Goal: Transaction & Acquisition: Purchase product/service

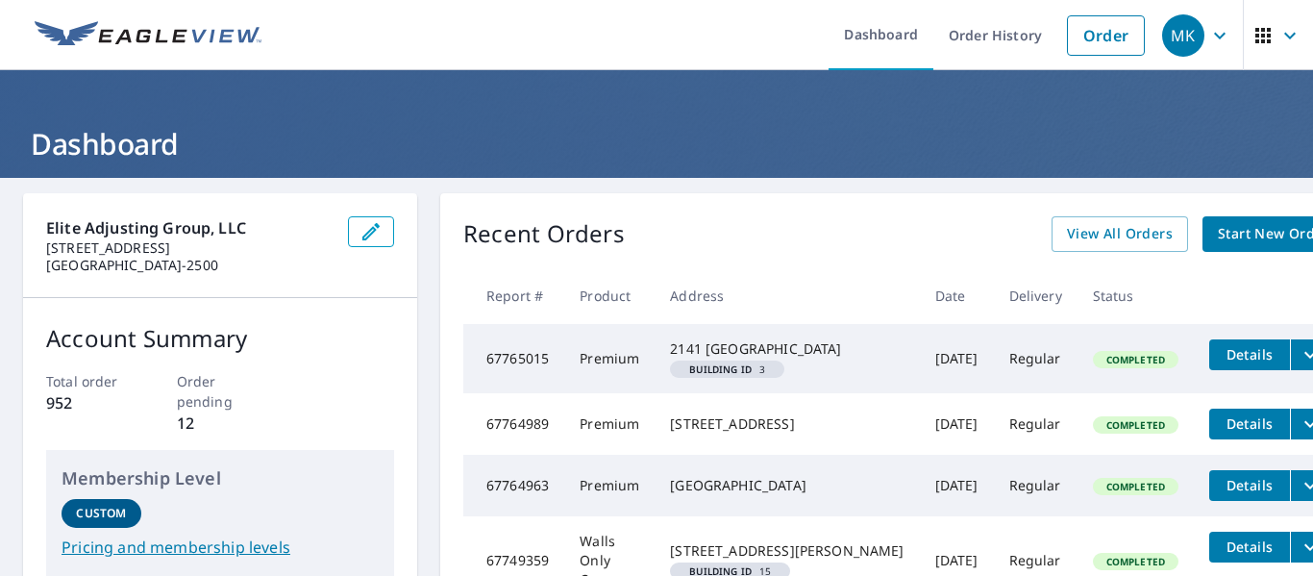
drag, startPoint x: 725, startPoint y: 237, endPoint x: 642, endPoint y: 220, distance: 84.4
click at [642, 220] on div "Recent Orders View All Orders Start New Order" at bounding box center [903, 234] width 881 height 36
click at [1099, 37] on link "Order" at bounding box center [1106, 35] width 78 height 40
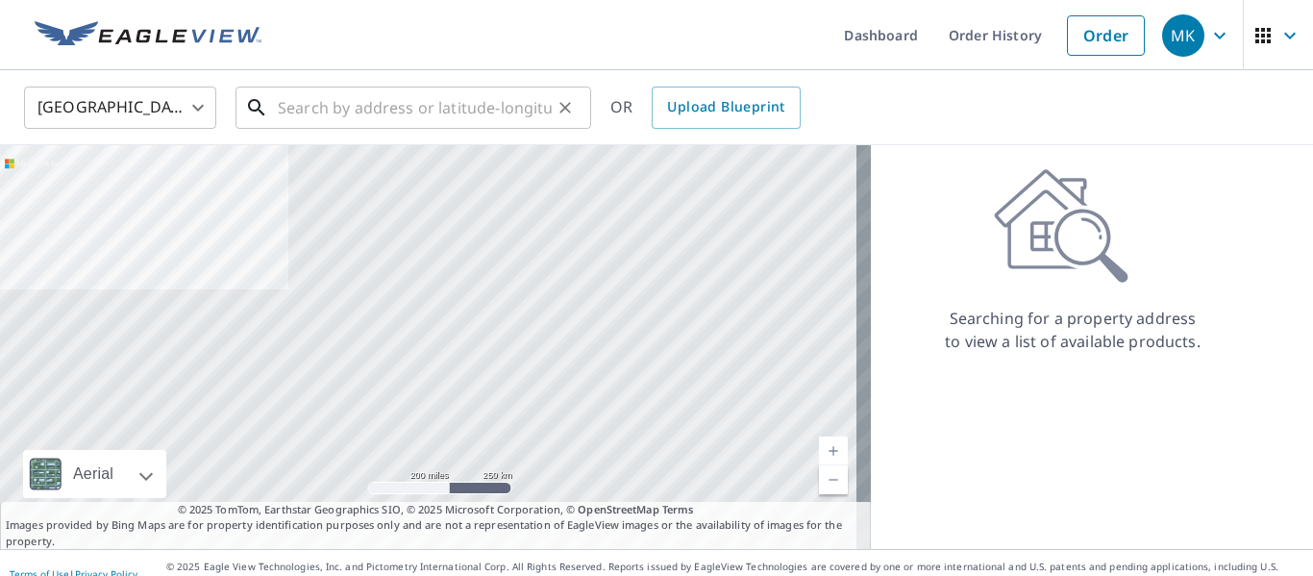
click at [369, 115] on input "text" at bounding box center [415, 108] width 274 height 54
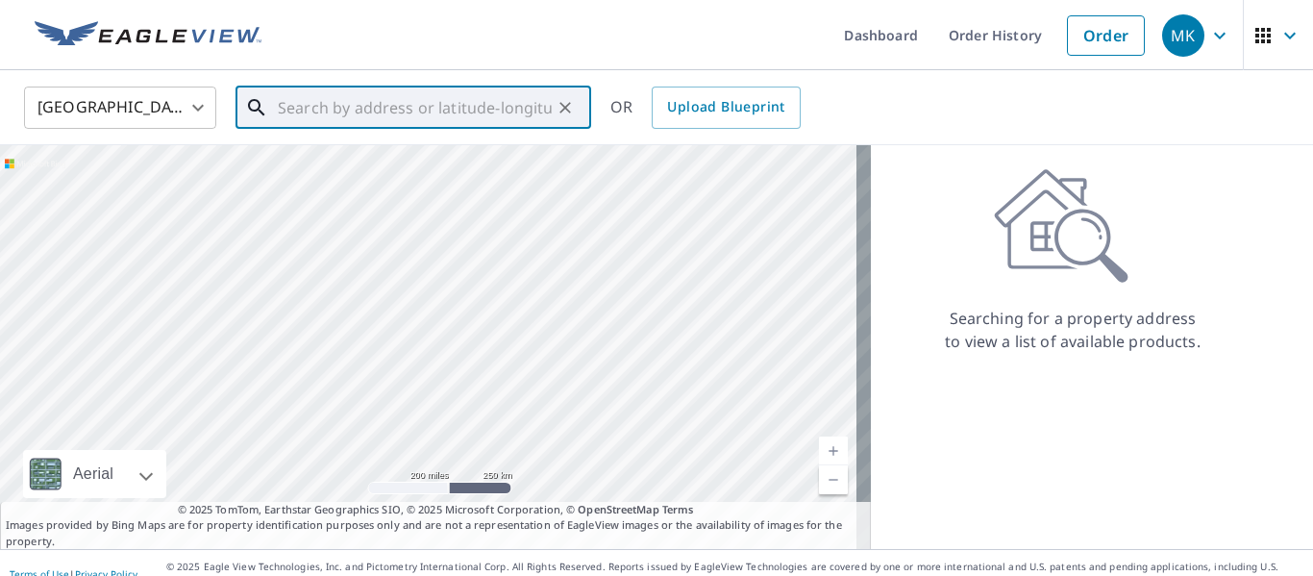
paste input "[STREET_ADDRESS]"
click at [474, 116] on input "[STREET_ADDRESS]" at bounding box center [415, 108] width 274 height 54
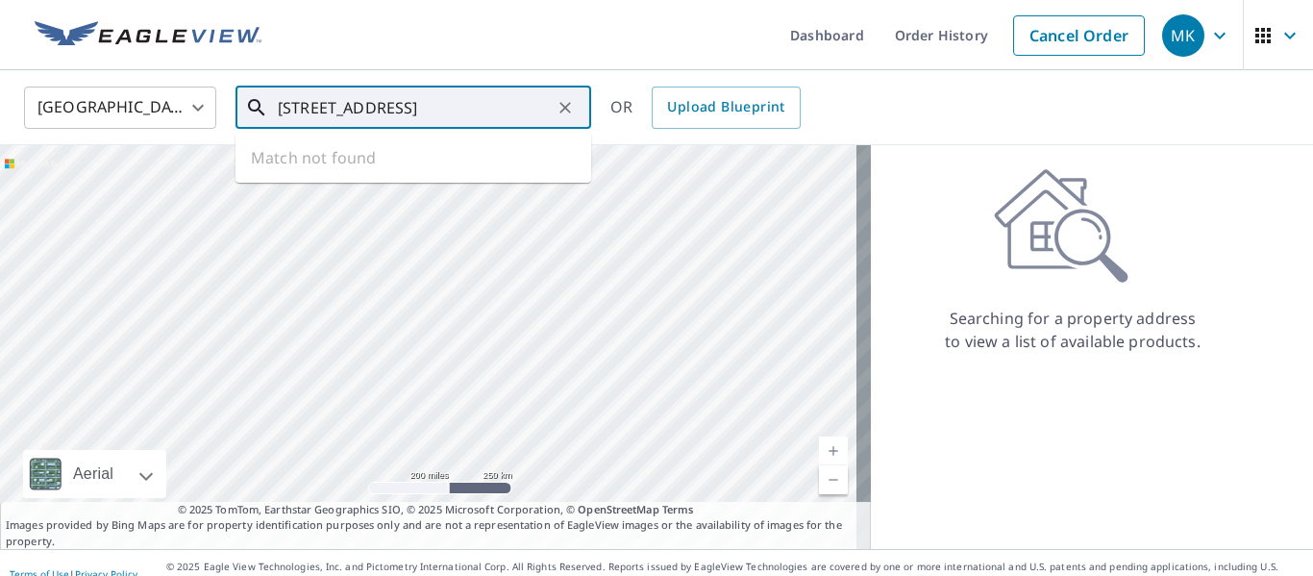
click at [532, 114] on input "[STREET_ADDRESS]" at bounding box center [415, 108] width 274 height 54
click at [532, 113] on input "[STREET_ADDRESS]" at bounding box center [415, 108] width 274 height 54
click at [326, 112] on input "[STREET_ADDRESS]" at bounding box center [415, 108] width 274 height 54
click at [326, 111] on input "[STREET_ADDRESS]" at bounding box center [415, 108] width 274 height 54
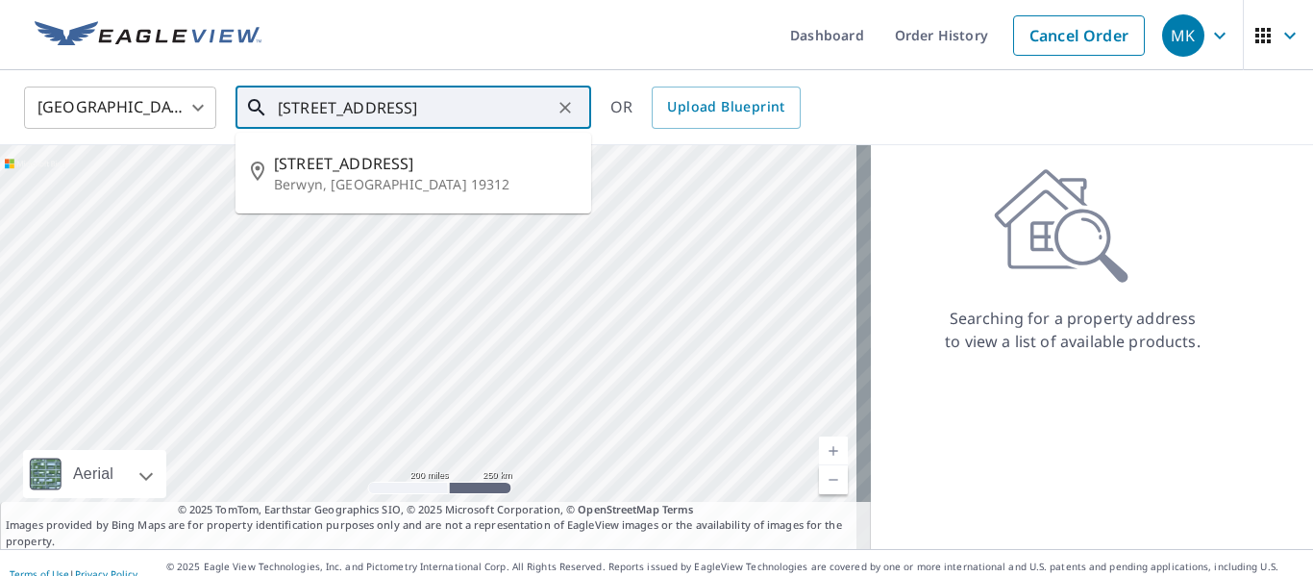
type input "[STREET_ADDRESS]"
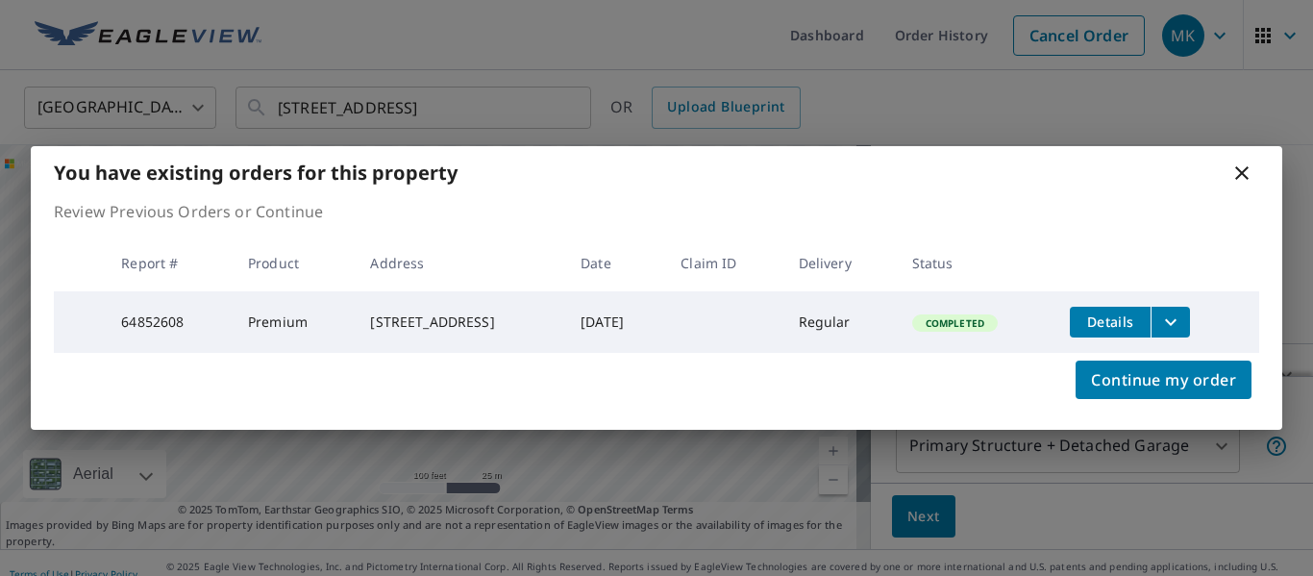
click at [1176, 318] on icon "filesDropdownBtn-64852608" at bounding box center [1171, 321] width 12 height 7
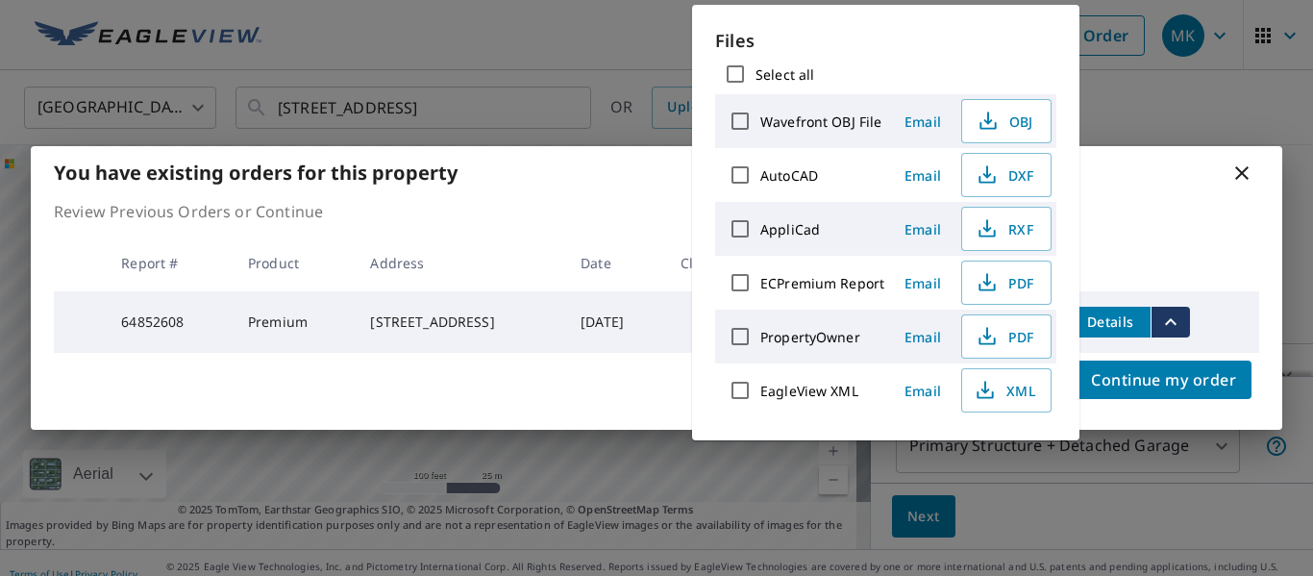
click at [577, 249] on th "Date" at bounding box center [615, 262] width 100 height 57
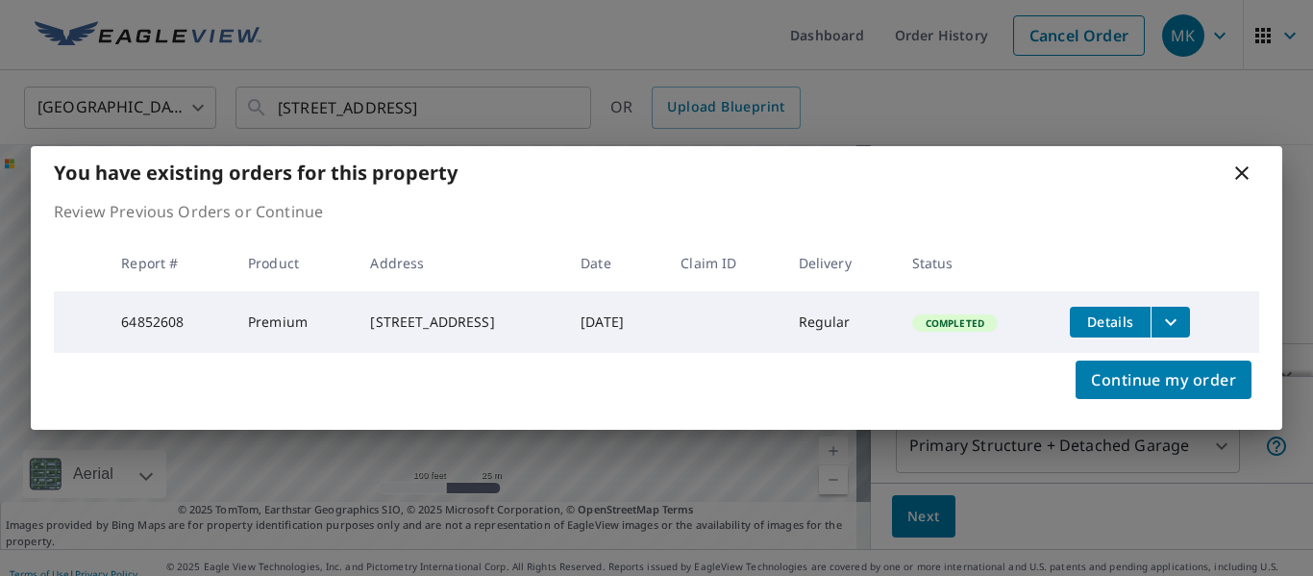
click at [1190, 313] on button "filesDropdownBtn-64852608" at bounding box center [1169, 322] width 39 height 31
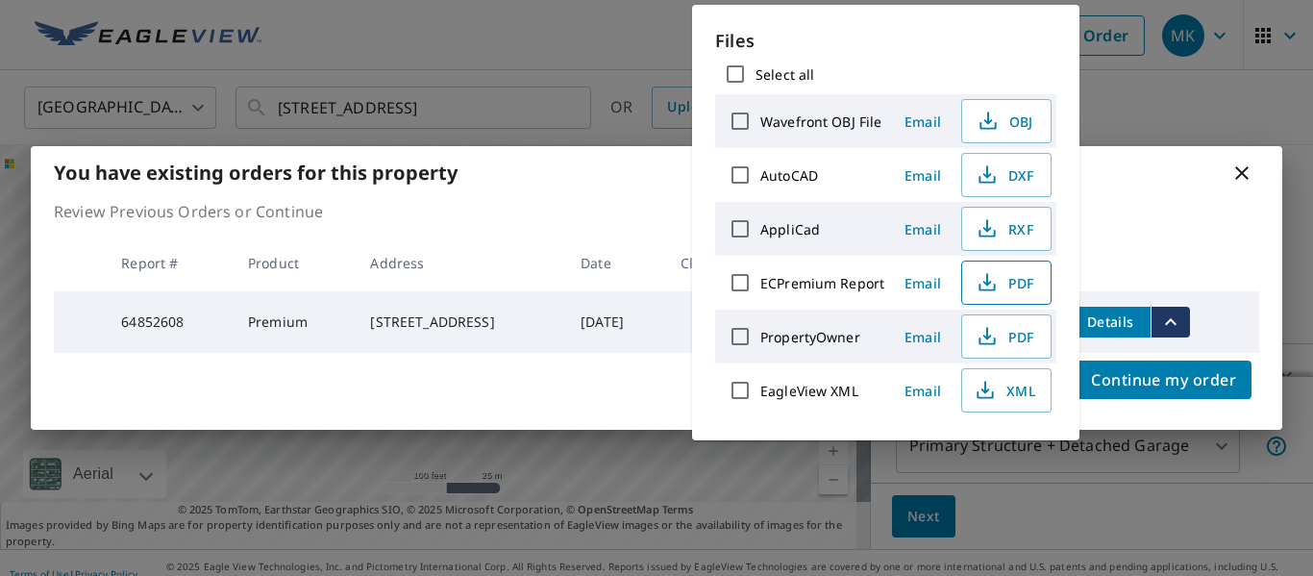
click at [1005, 283] on span "PDF" at bounding box center [1004, 282] width 62 height 23
click at [632, 235] on th "Date" at bounding box center [615, 262] width 100 height 57
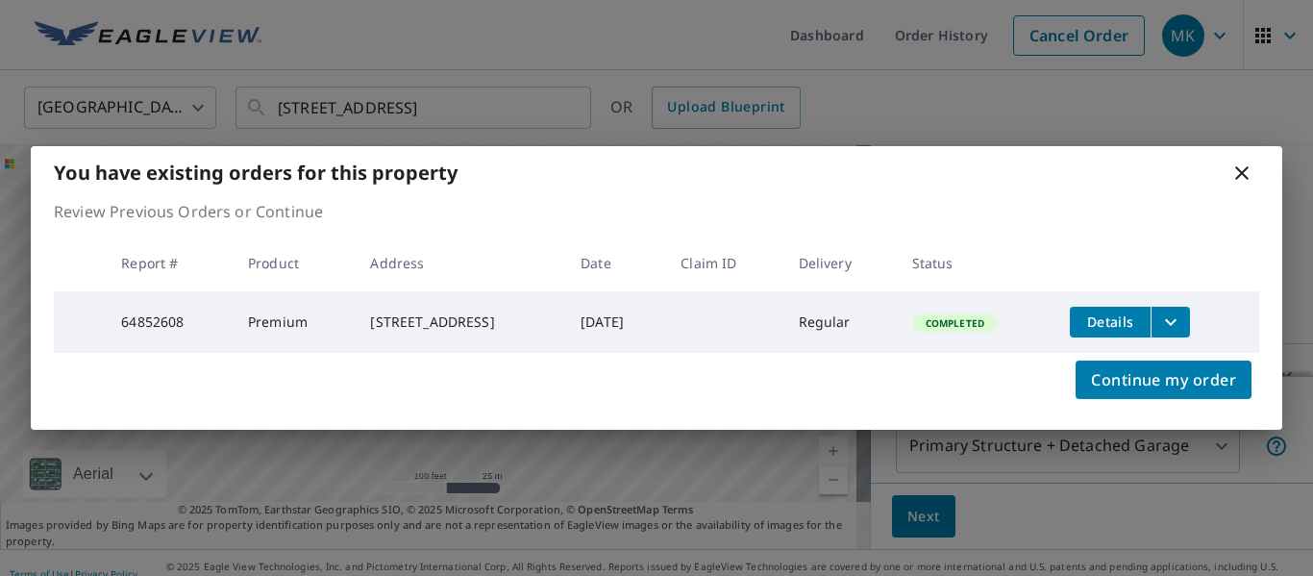
click at [1234, 166] on icon at bounding box center [1241, 172] width 23 height 23
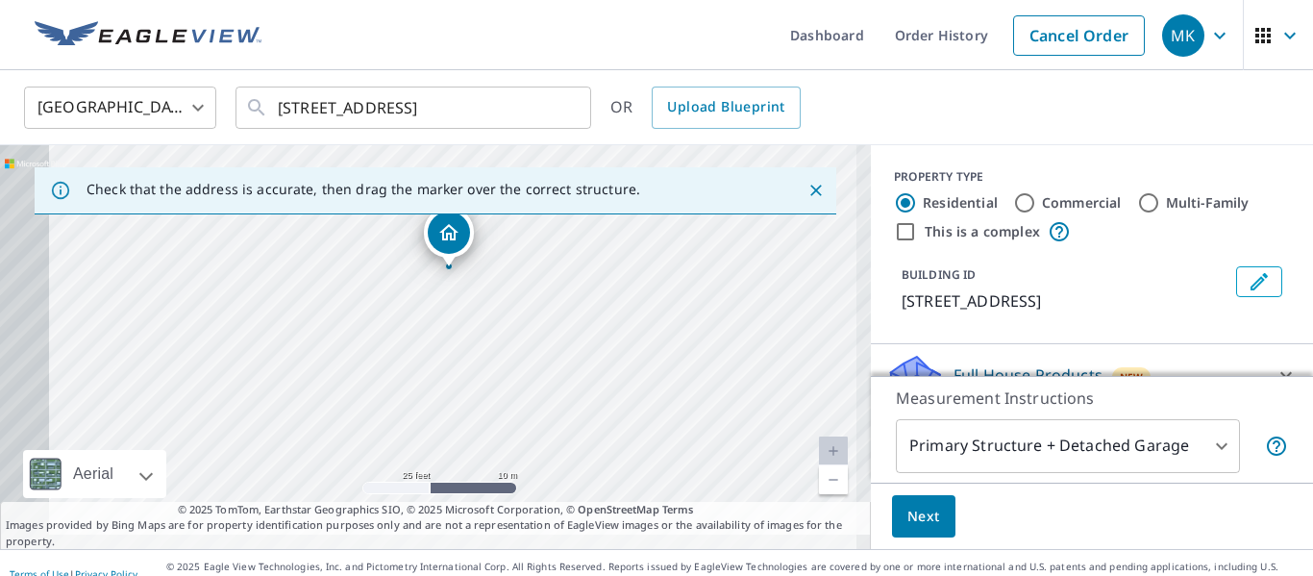
drag, startPoint x: 503, startPoint y: 350, endPoint x: 584, endPoint y: 324, distance: 85.7
click at [584, 324] on div "[STREET_ADDRESS]" at bounding box center [435, 347] width 871 height 404
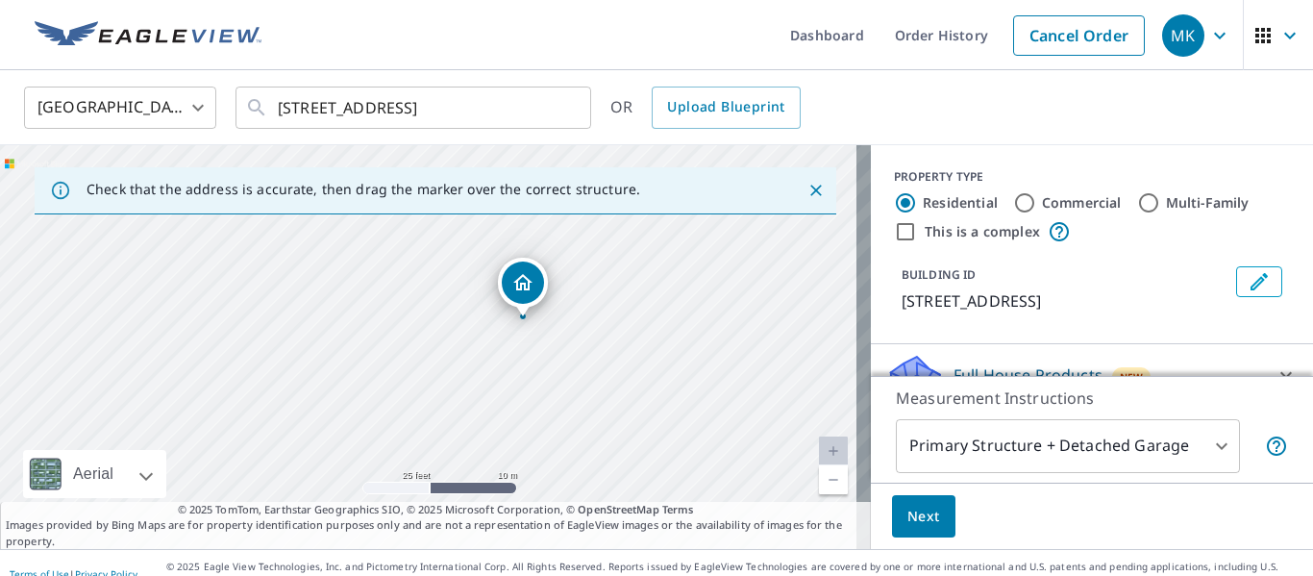
drag, startPoint x: 529, startPoint y: 330, endPoint x: 546, endPoint y: 399, distance: 71.1
click at [546, 399] on div "[STREET_ADDRESS]" at bounding box center [435, 347] width 871 height 404
drag, startPoint x: 524, startPoint y: 282, endPoint x: 513, endPoint y: 372, distance: 90.9
drag, startPoint x: 441, startPoint y: 312, endPoint x: 456, endPoint y: 312, distance: 15.4
click at [635, 336] on div "[STREET_ADDRESS]" at bounding box center [435, 347] width 871 height 404
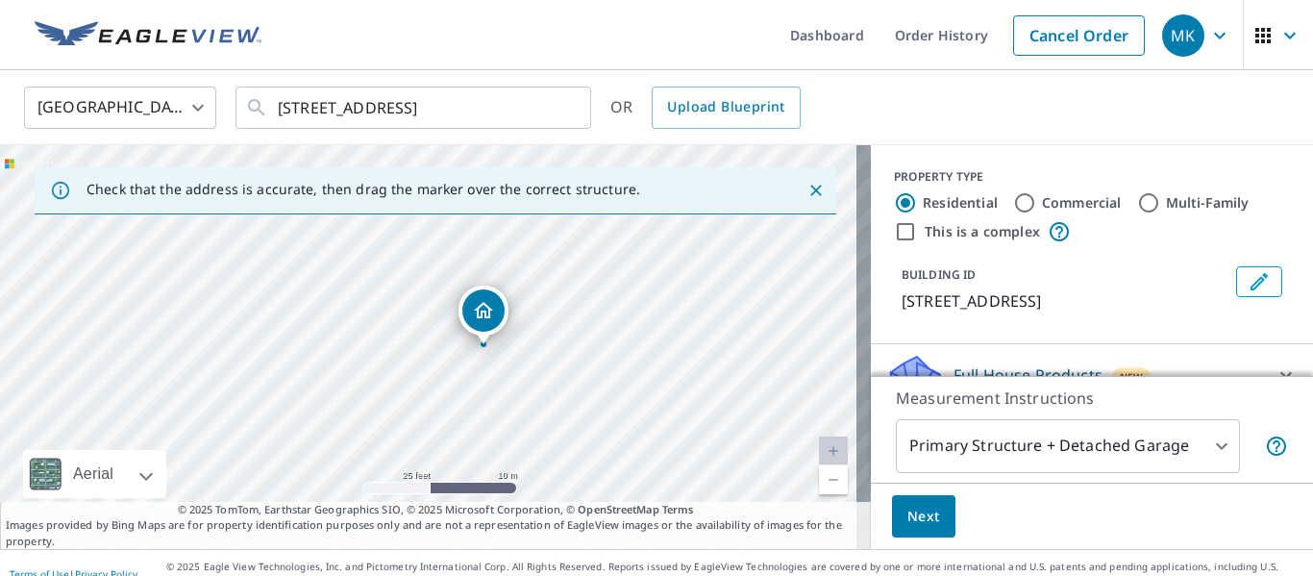
drag, startPoint x: 504, startPoint y: 308, endPoint x: 481, endPoint y: 307, distance: 23.1
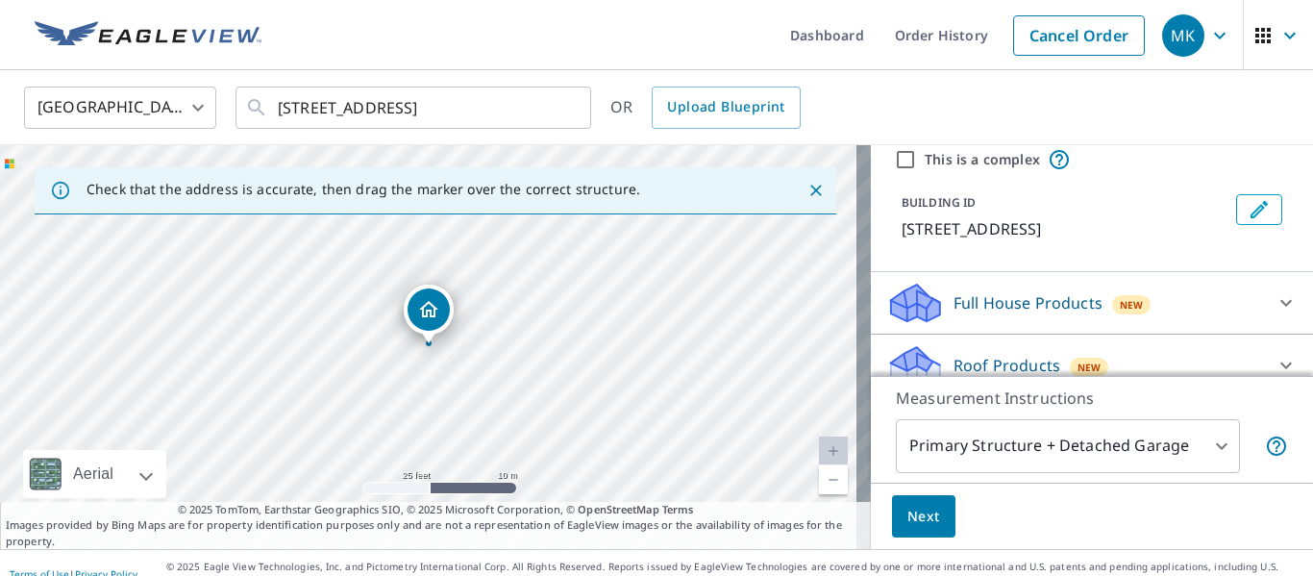
scroll to position [128, 0]
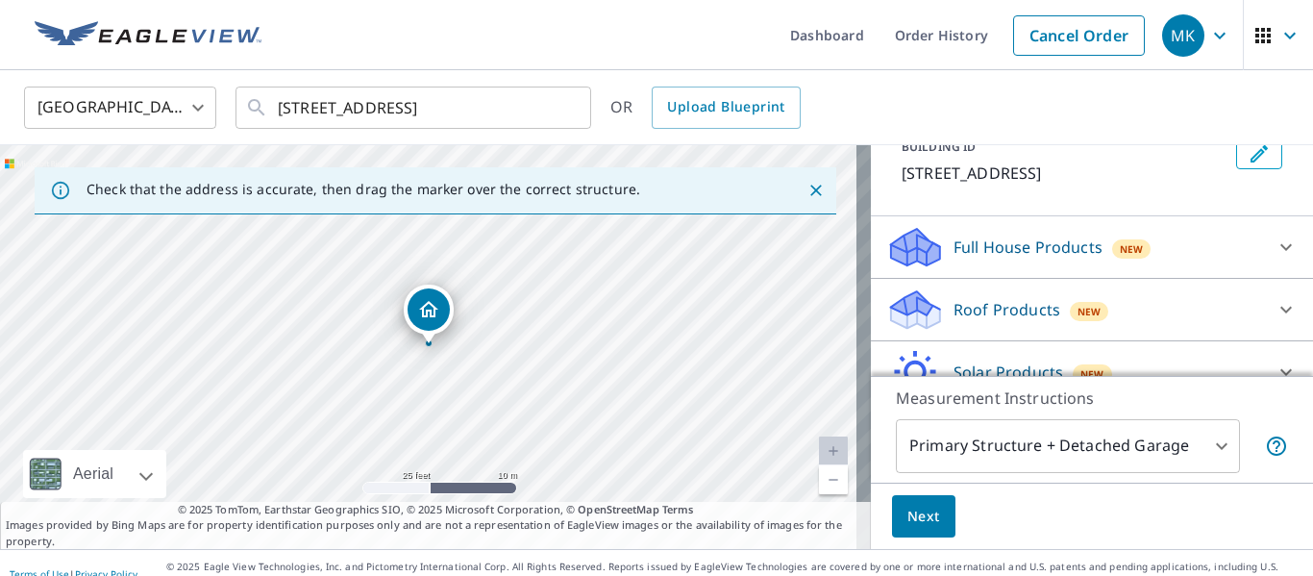
click at [1038, 319] on p "Roof Products" at bounding box center [1006, 309] width 107 height 23
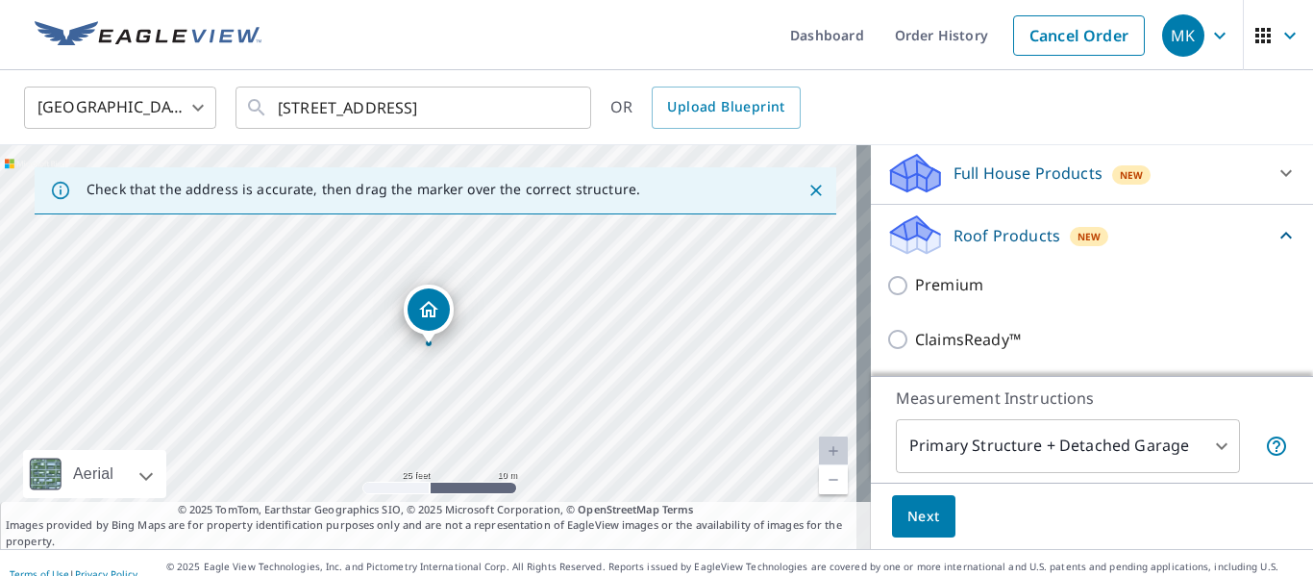
scroll to position [257, 0]
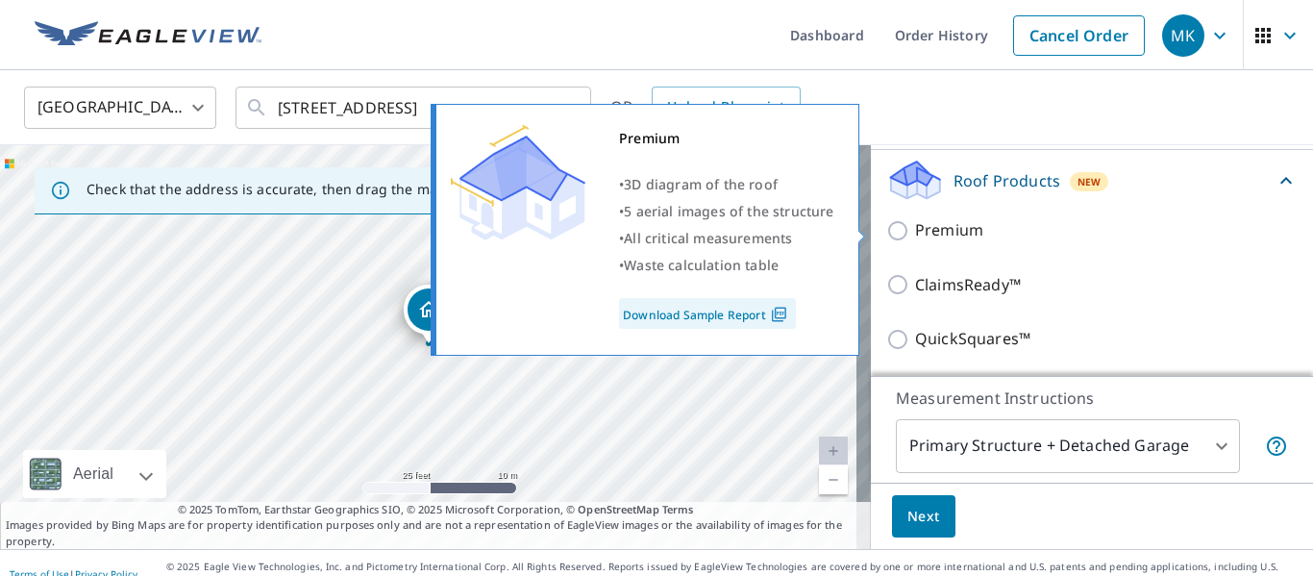
click at [940, 231] on p "Premium" at bounding box center [949, 230] width 68 height 24
click at [915, 231] on input "Premium" at bounding box center [900, 230] width 29 height 23
checkbox input "true"
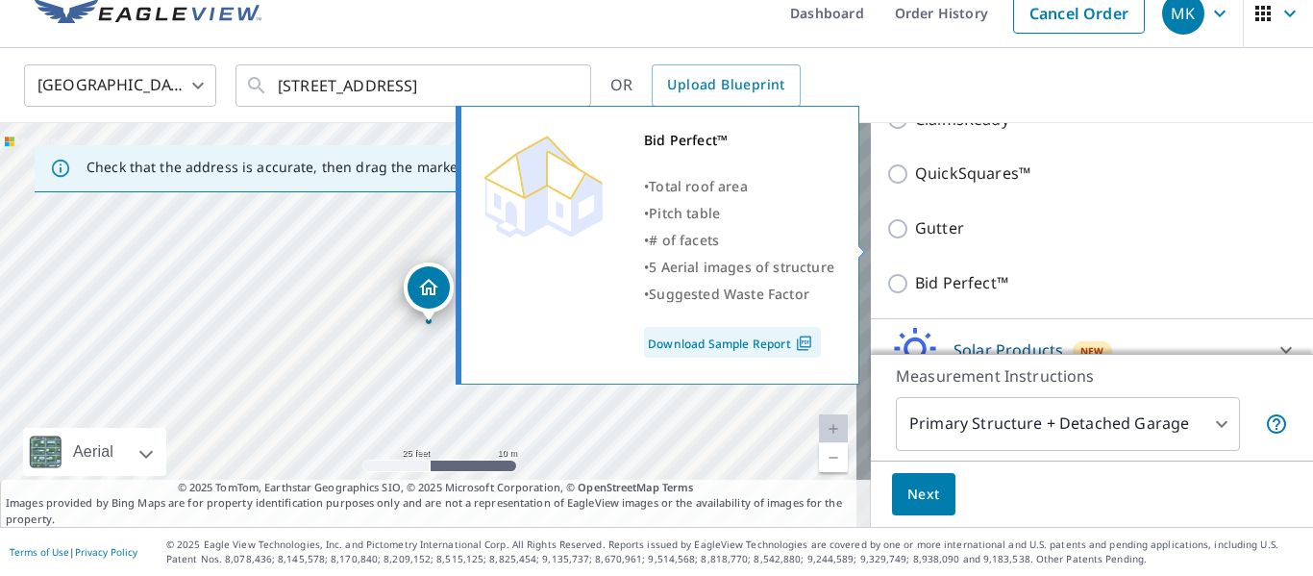
scroll to position [562, 0]
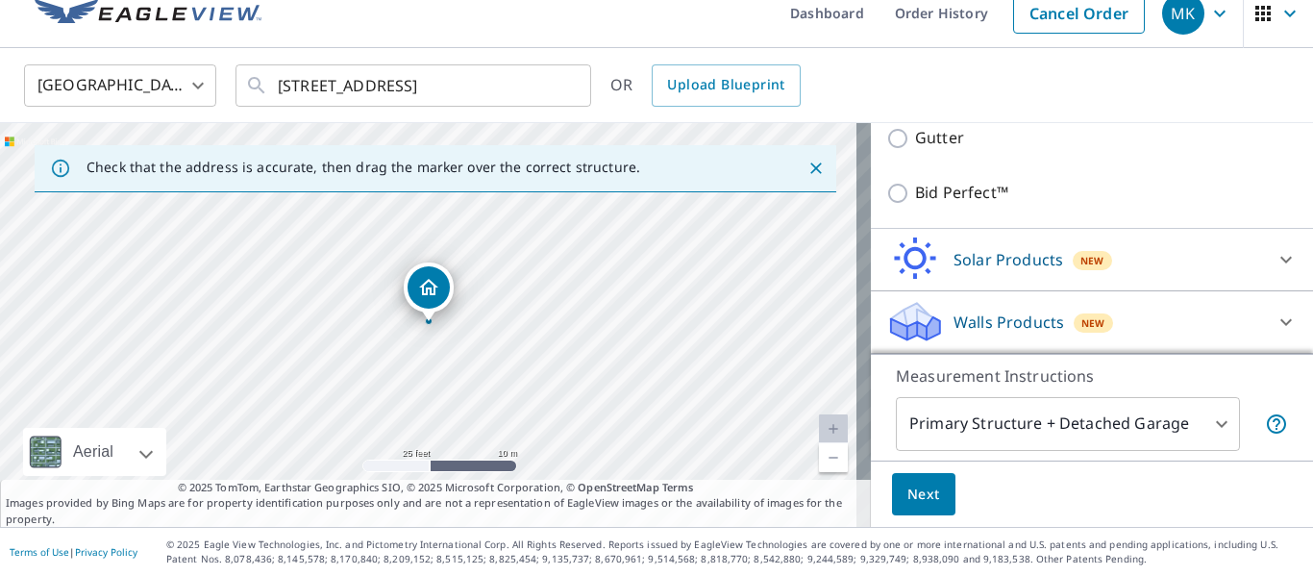
click at [907, 499] on span "Next" at bounding box center [923, 494] width 33 height 24
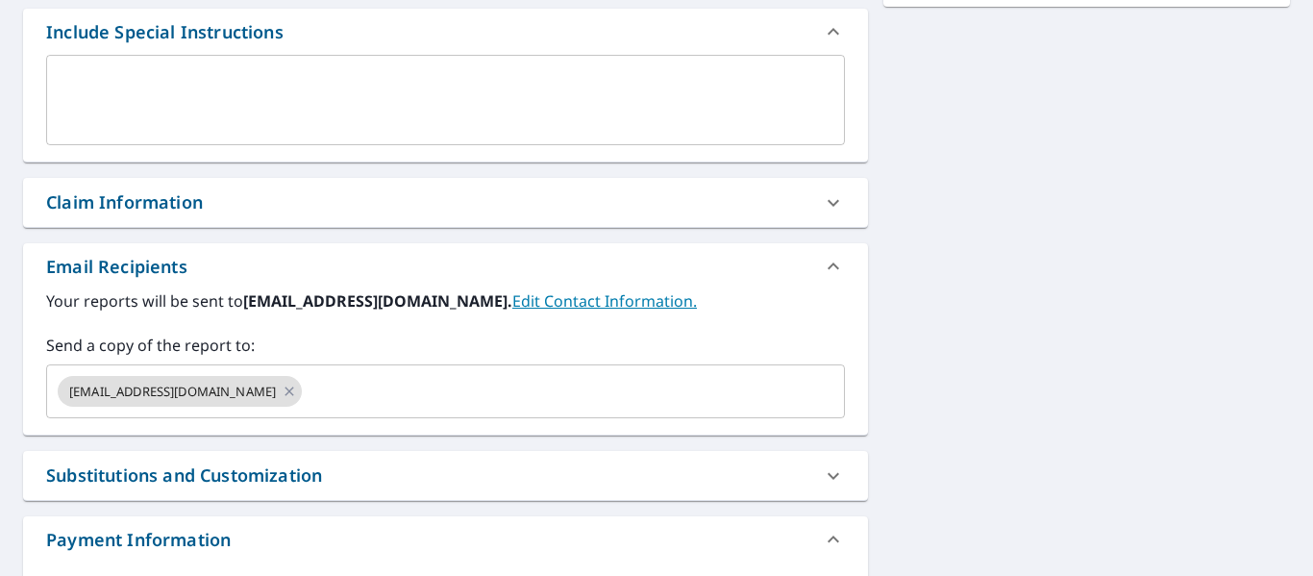
scroll to position [135, 0]
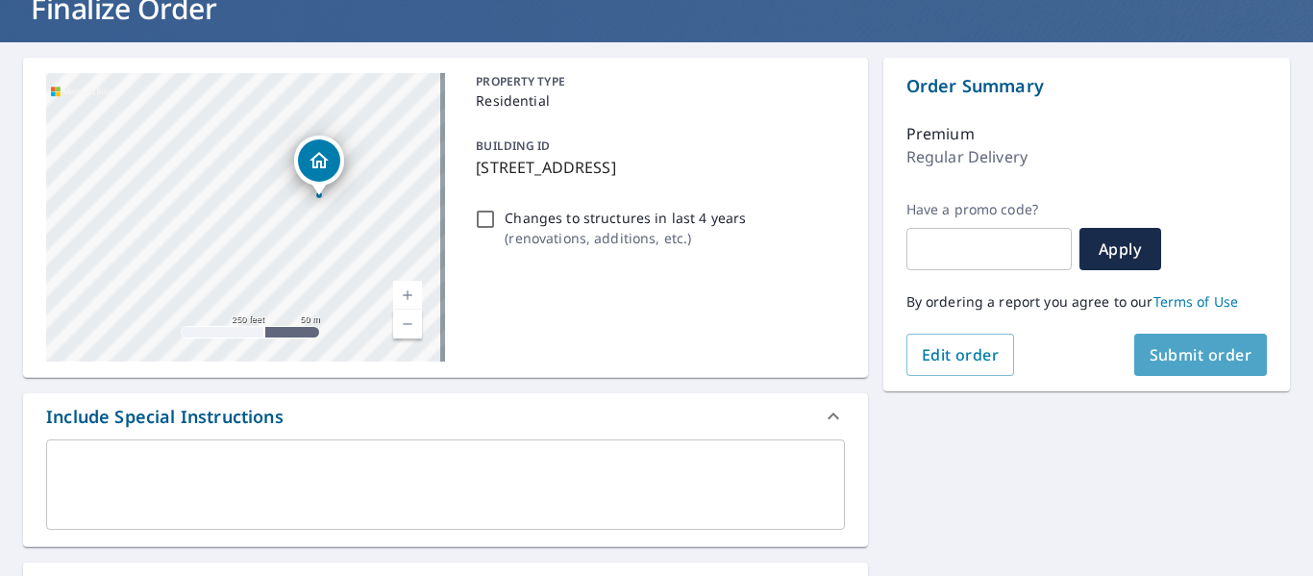
click at [1178, 354] on span "Submit order" at bounding box center [1200, 354] width 103 height 21
checkbox input "true"
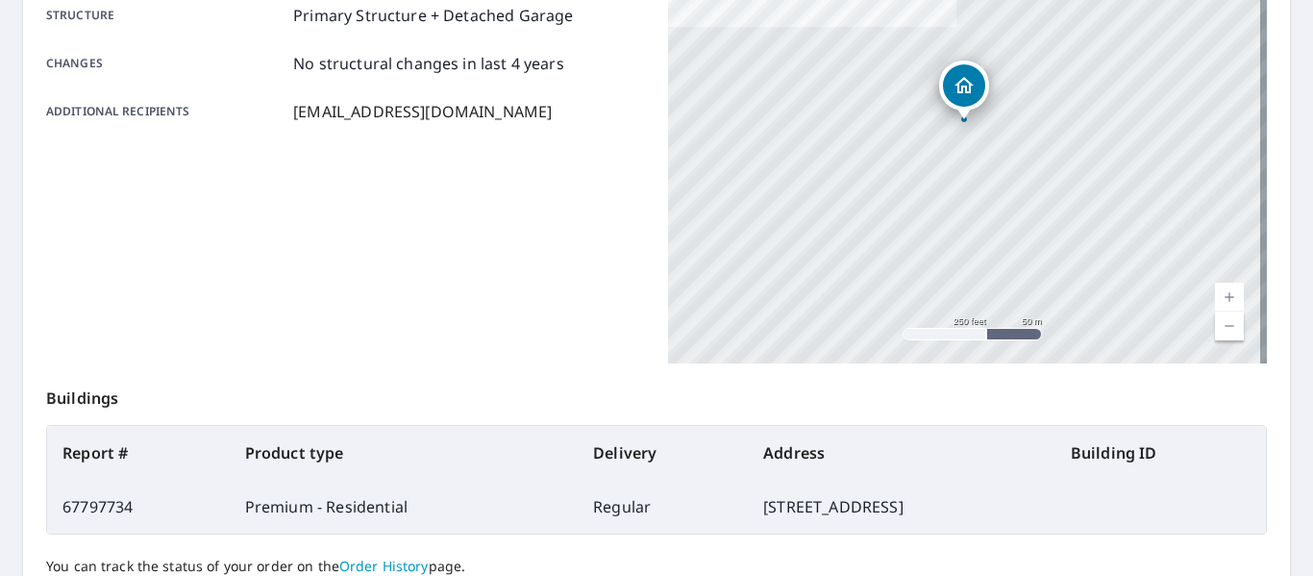
scroll to position [512, 0]
